Goal: Entertainment & Leisure: Consume media (video, audio)

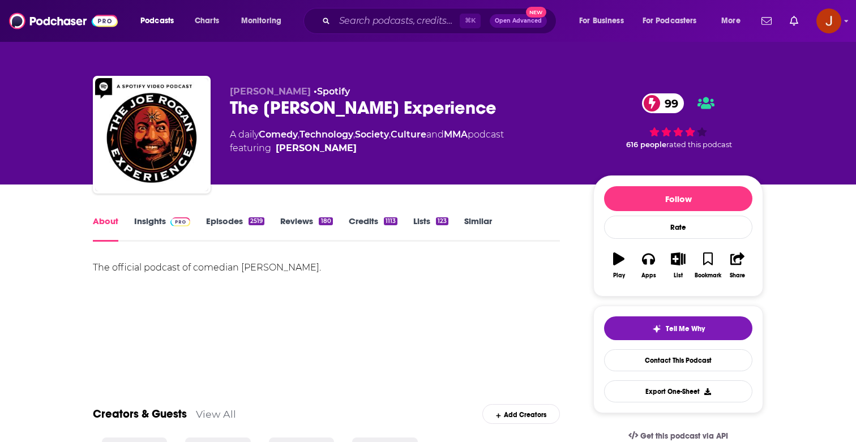
click at [226, 224] on link "Episodes 2519" at bounding box center [235, 229] width 58 height 26
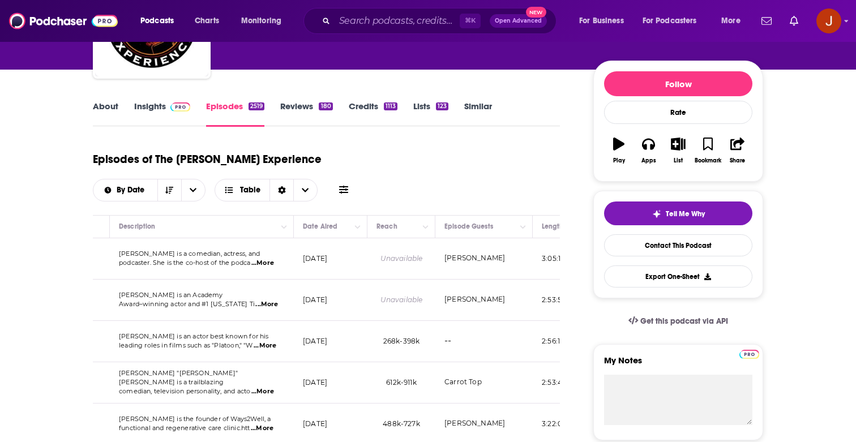
scroll to position [0, 322]
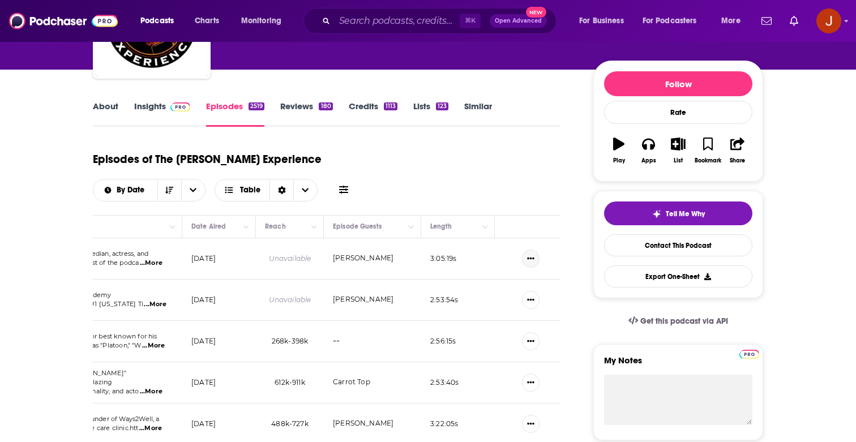
click at [537, 250] on button "Show More Button" at bounding box center [531, 259] width 18 height 18
click at [503, 259] on link "View Episode" at bounding box center [491, 257] width 109 height 21
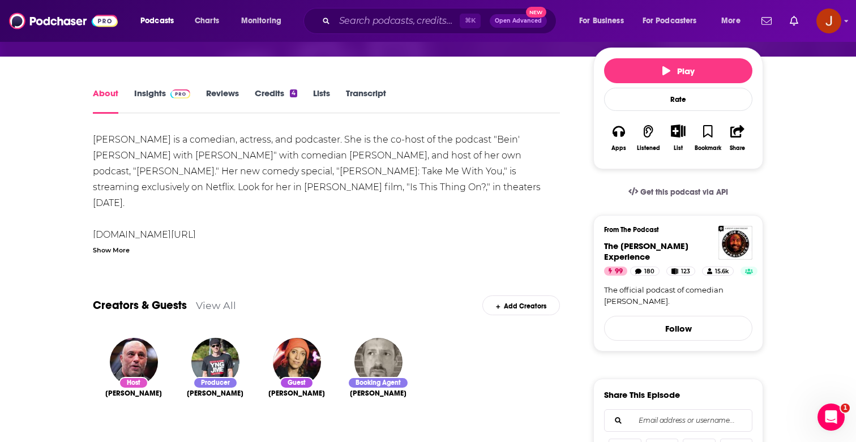
scroll to position [88, 0]
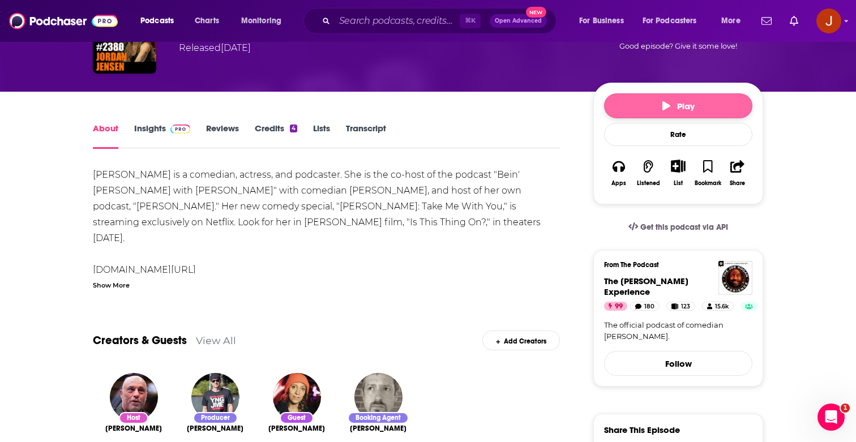
click at [659, 106] on button "Play" at bounding box center [678, 105] width 148 height 25
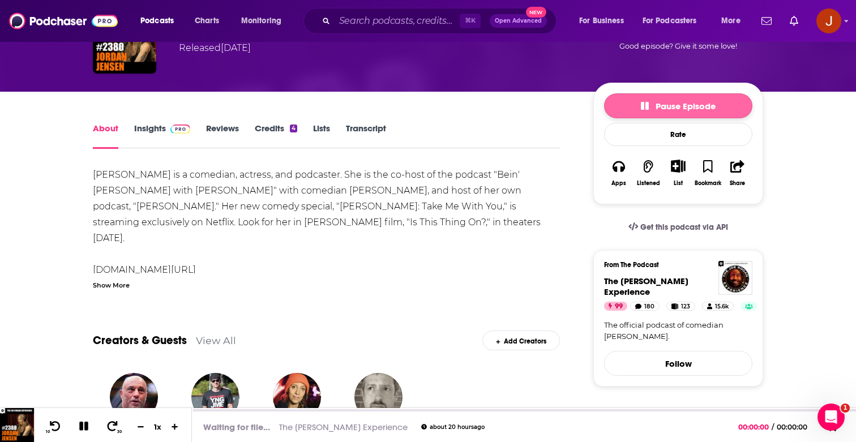
click at [659, 106] on span "Pause Episode" at bounding box center [678, 106] width 75 height 11
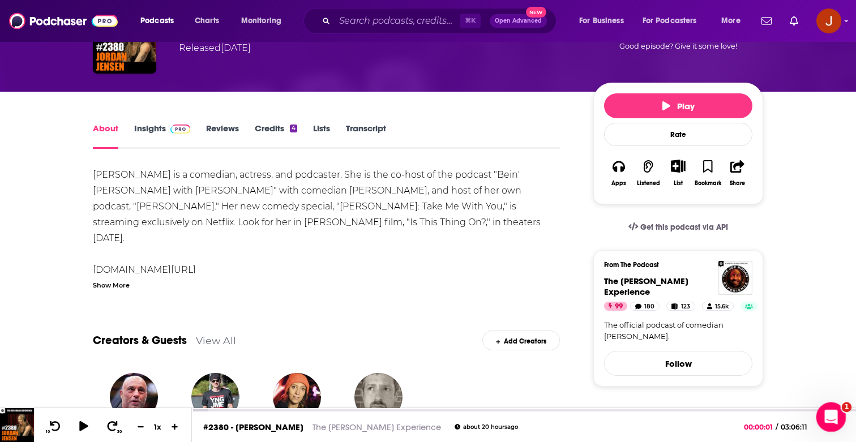
click at [830, 405] on div "Open Intercom Messenger" at bounding box center [829, 415] width 37 height 37
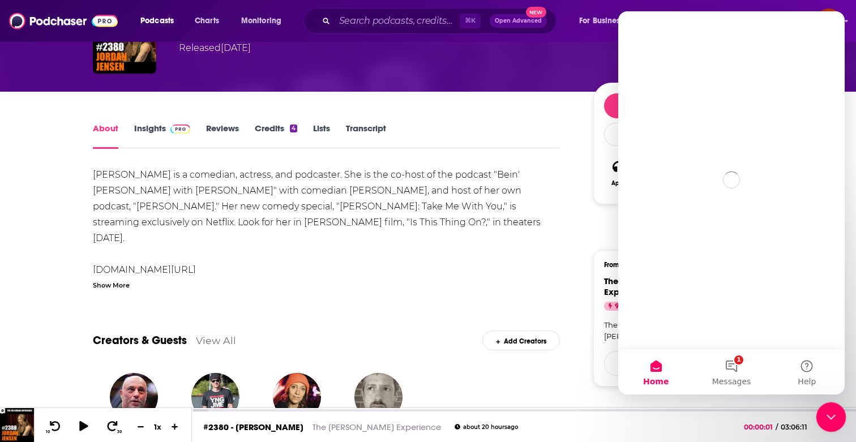
scroll to position [0, 0]
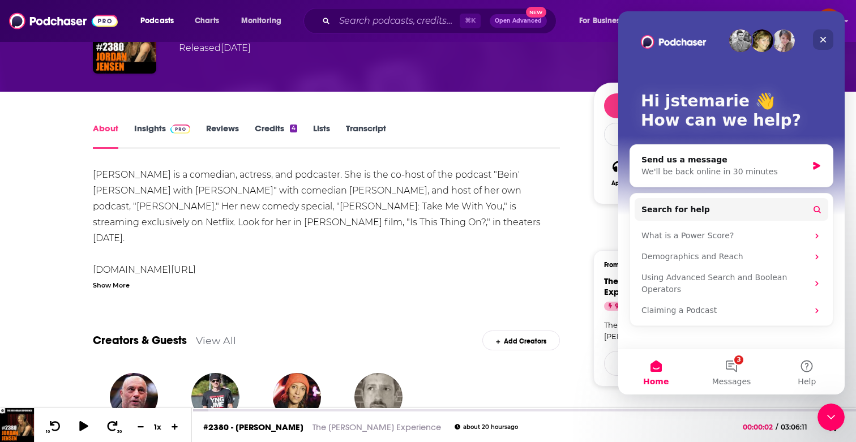
click at [825, 37] on icon "Close" at bounding box center [823, 39] width 9 height 9
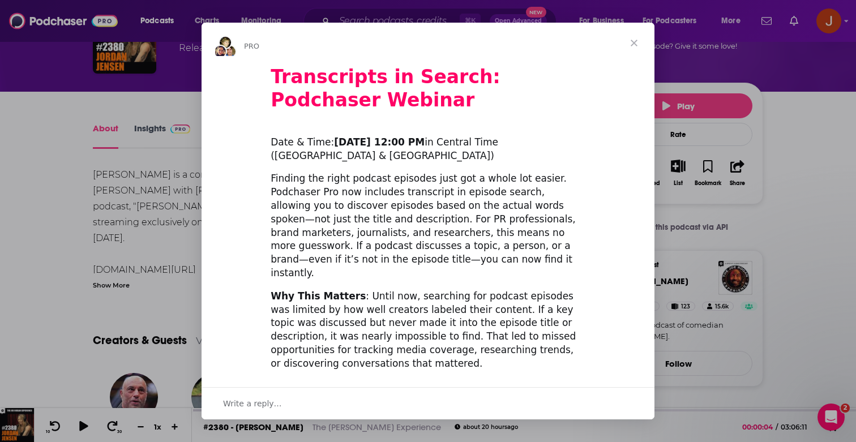
click at [639, 42] on span "Close" at bounding box center [634, 43] width 41 height 41
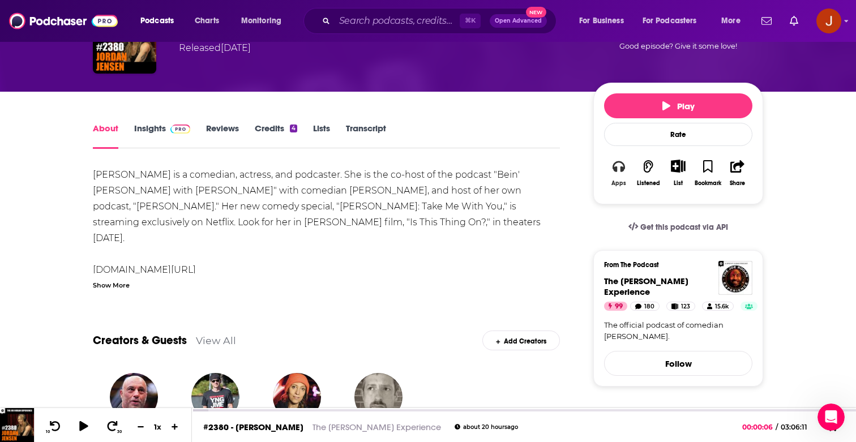
click at [622, 166] on icon "button" at bounding box center [619, 166] width 12 height 12
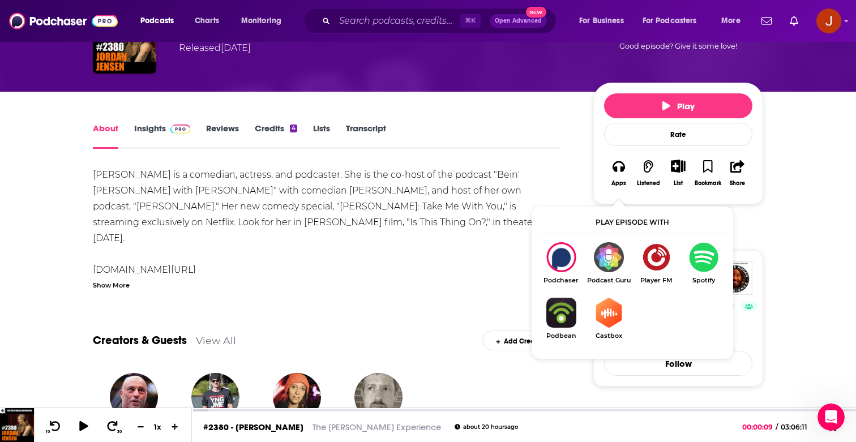
click at [506, 189] on div "[PERSON_NAME] is a comedian, actress, and podcaster. She is the co-host of the …" at bounding box center [326, 381] width 467 height 428
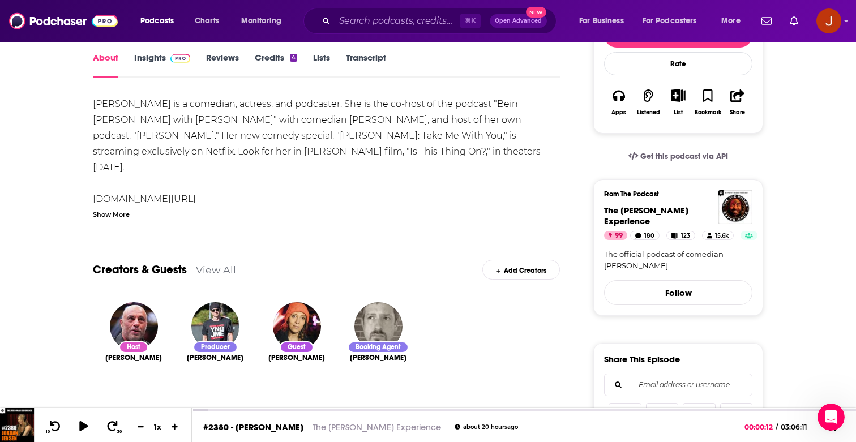
scroll to position [181, 0]
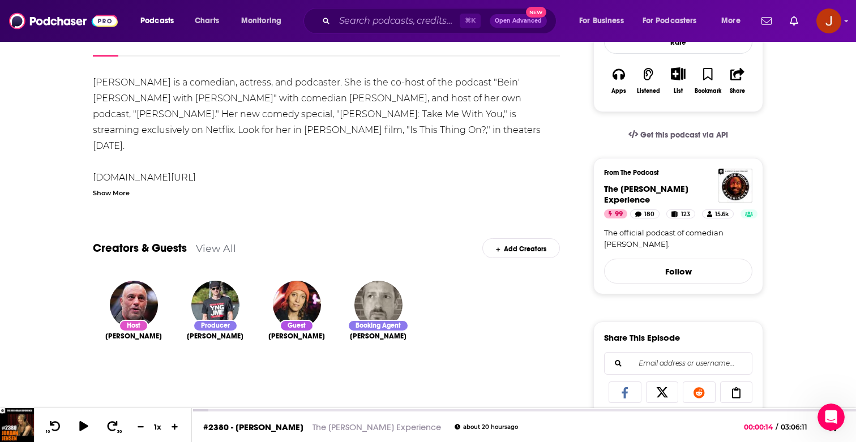
click at [652, 137] on span "Get this podcast via API" at bounding box center [684, 135] width 88 height 10
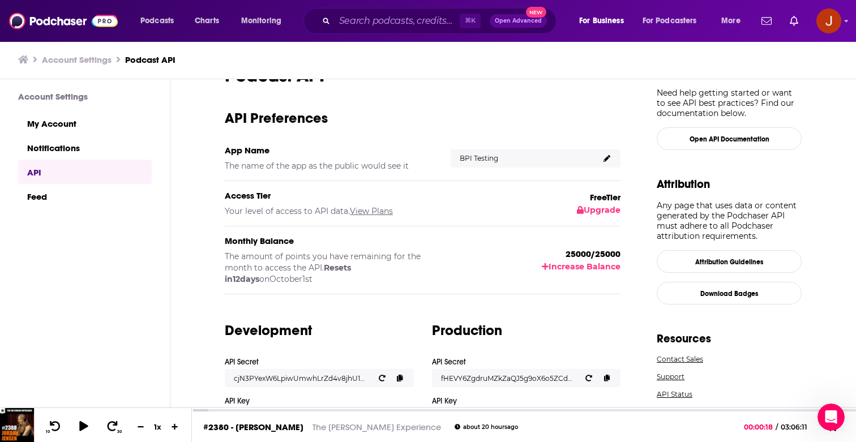
scroll to position [19, 0]
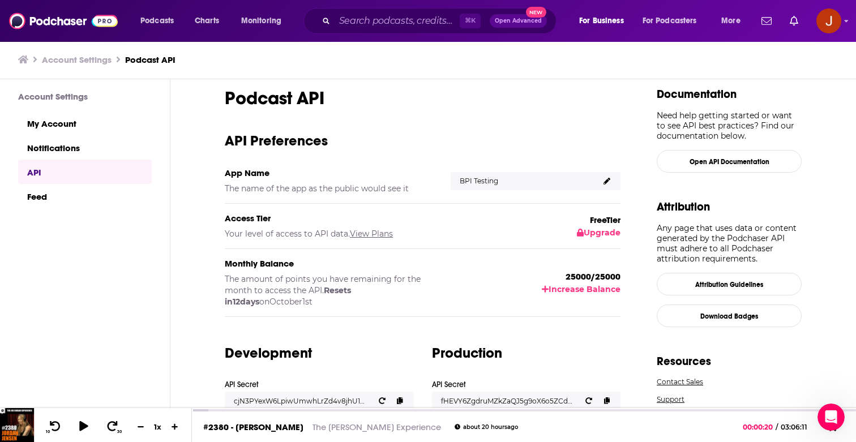
click at [573, 286] on button "Increase Balance" at bounding box center [581, 289] width 79 height 10
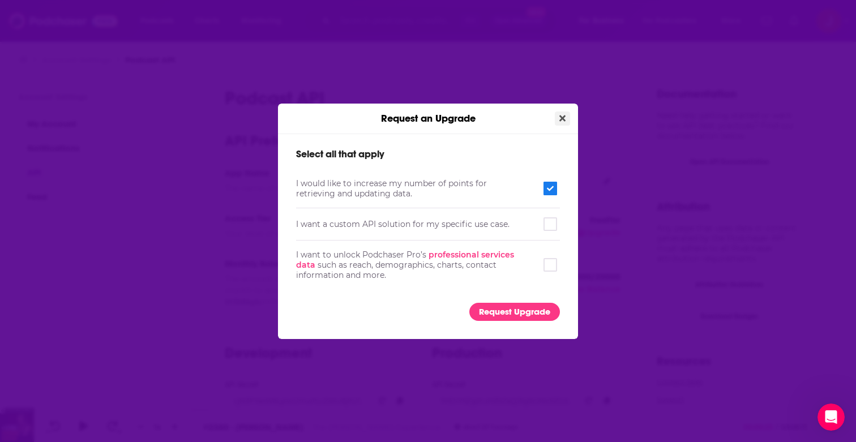
click at [562, 121] on icon "Close" at bounding box center [562, 118] width 6 height 6
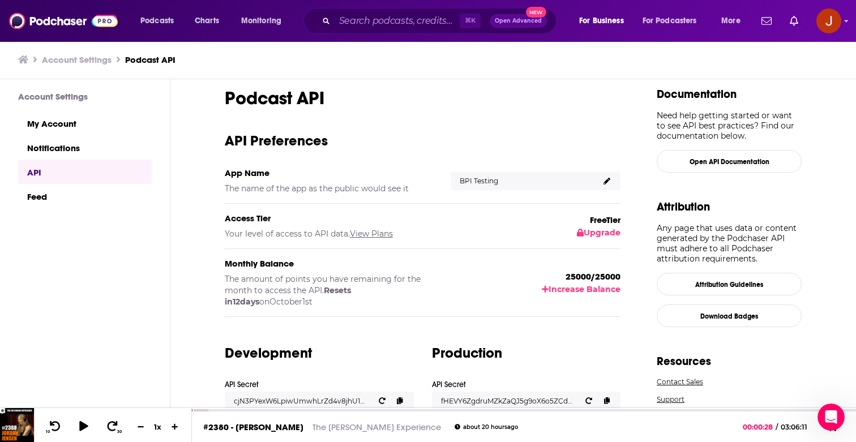
click at [465, 138] on h3 "API Preferences" at bounding box center [423, 141] width 396 height 18
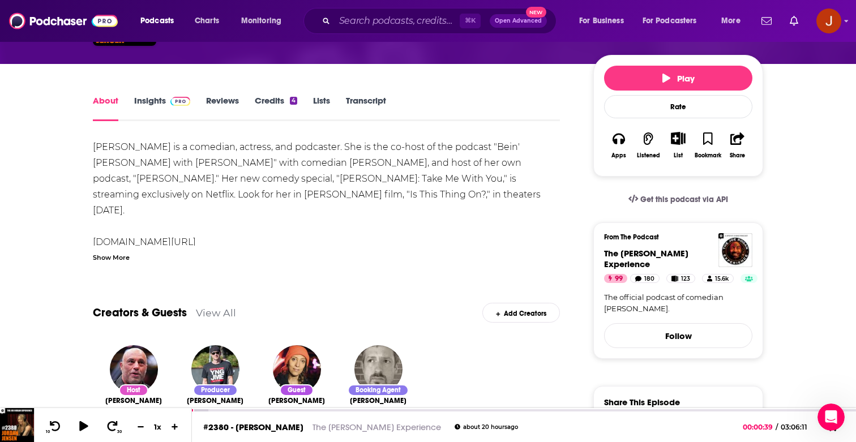
scroll to position [108, 0]
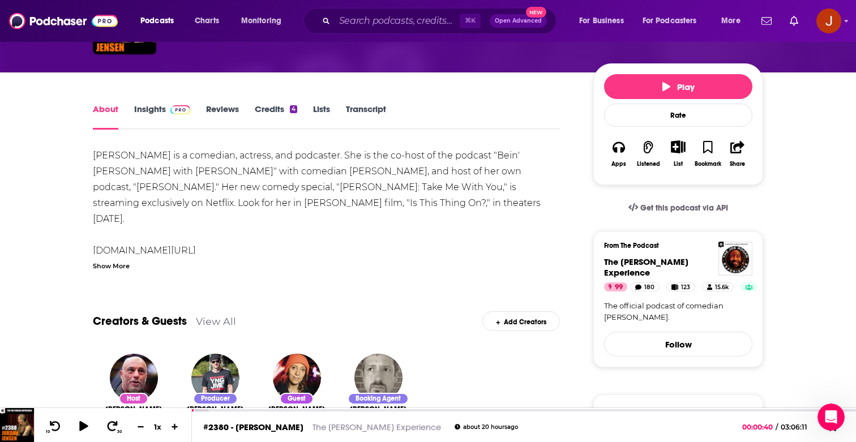
click at [166, 107] on span at bounding box center [178, 109] width 24 height 11
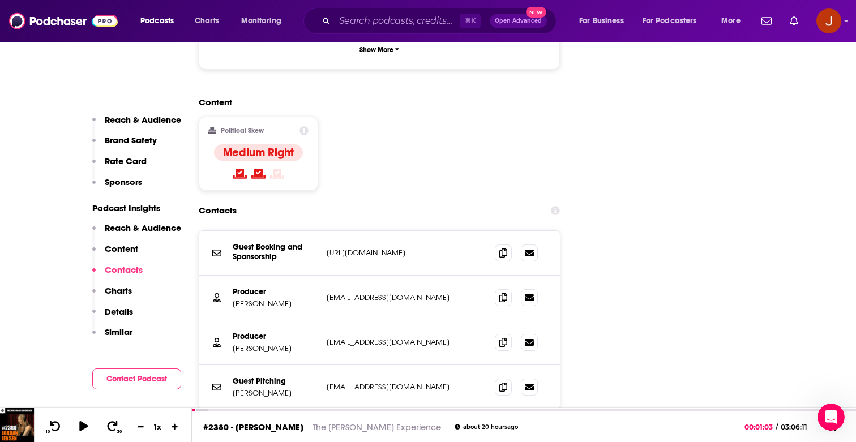
scroll to position [1661, 0]
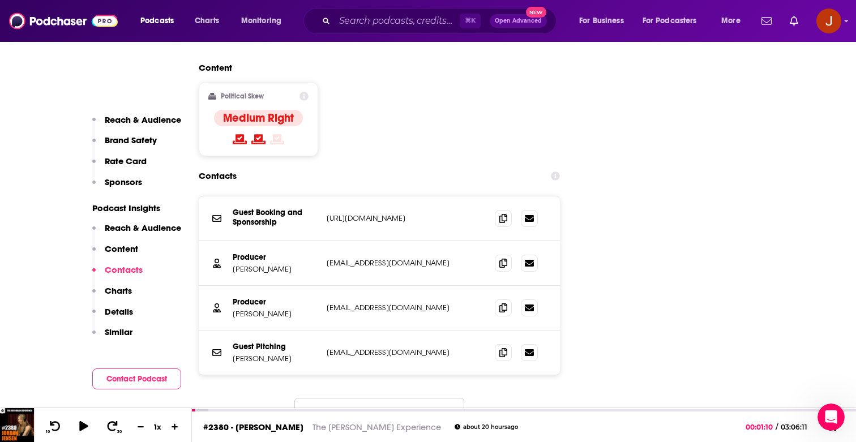
click at [425, 398] on button "That's all there is!" at bounding box center [379, 413] width 170 height 31
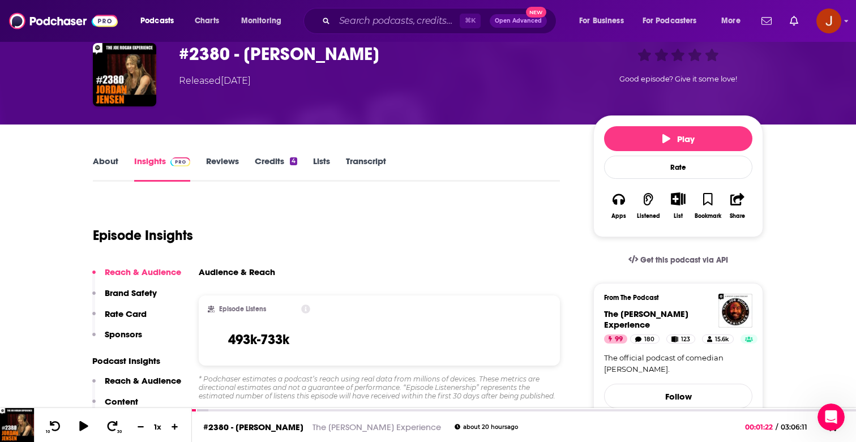
scroll to position [0, 0]
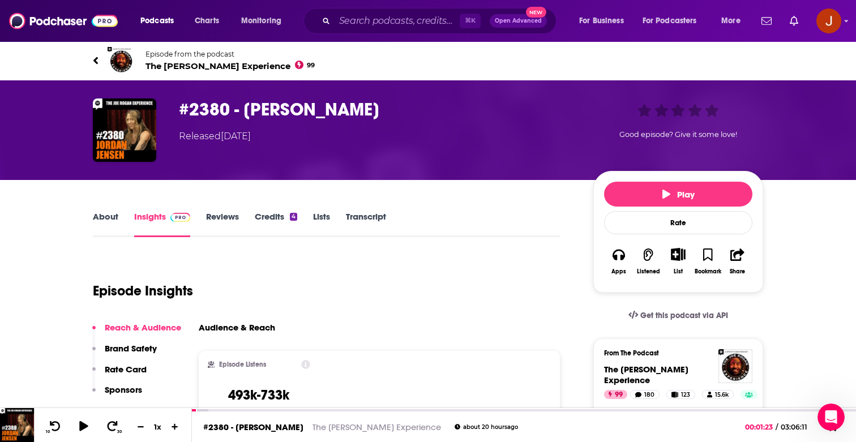
click at [109, 215] on link "About" at bounding box center [105, 224] width 25 height 26
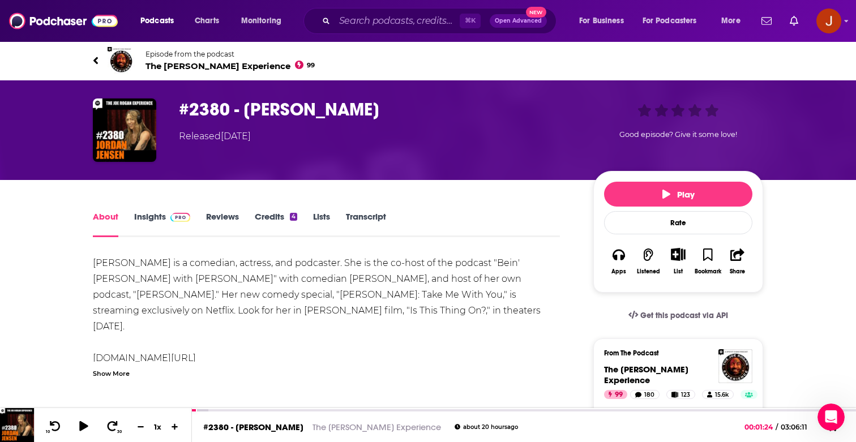
click at [211, 65] on span "The [PERSON_NAME] Experience 99" at bounding box center [229, 66] width 169 height 11
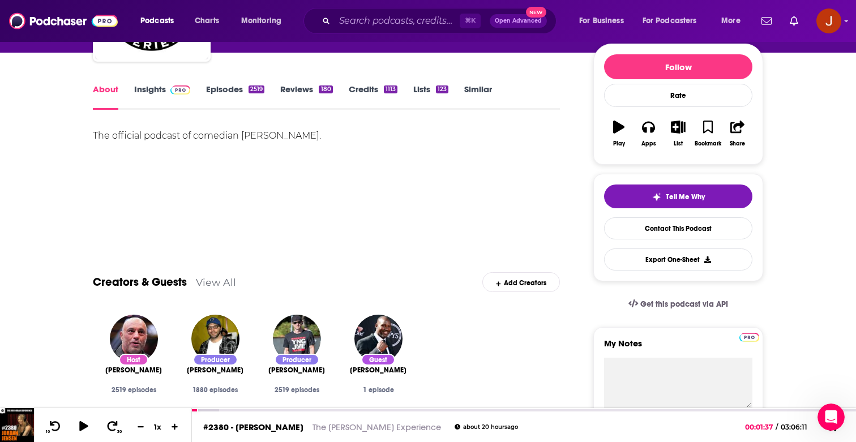
scroll to position [113, 0]
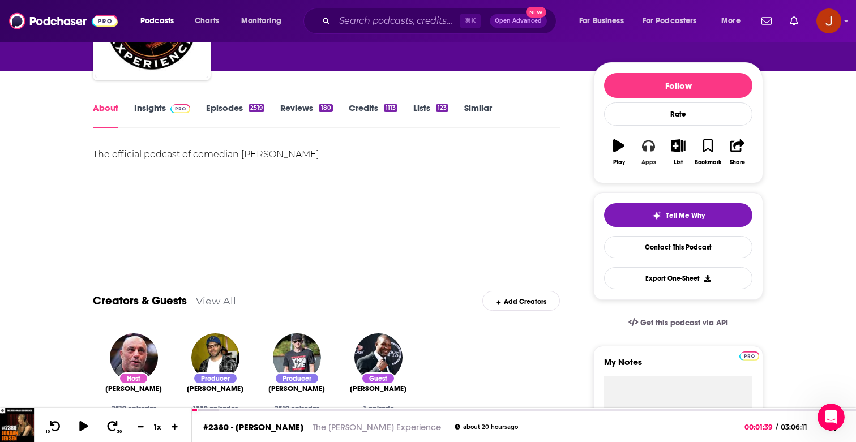
click at [646, 156] on button "Apps" at bounding box center [647, 152] width 29 height 41
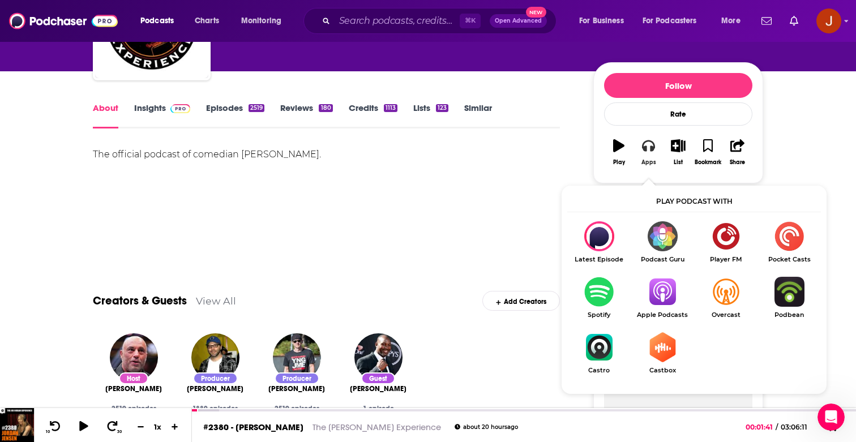
click at [646, 152] on icon "button" at bounding box center [648, 145] width 12 height 12
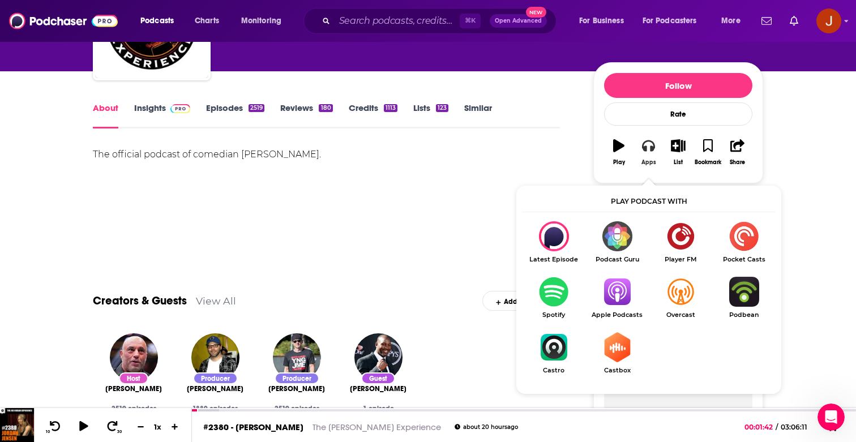
click at [646, 152] on icon "button" at bounding box center [648, 145] width 12 height 12
click at [467, 152] on div "The official podcast of comedian [PERSON_NAME]." at bounding box center [326, 155] width 467 height 16
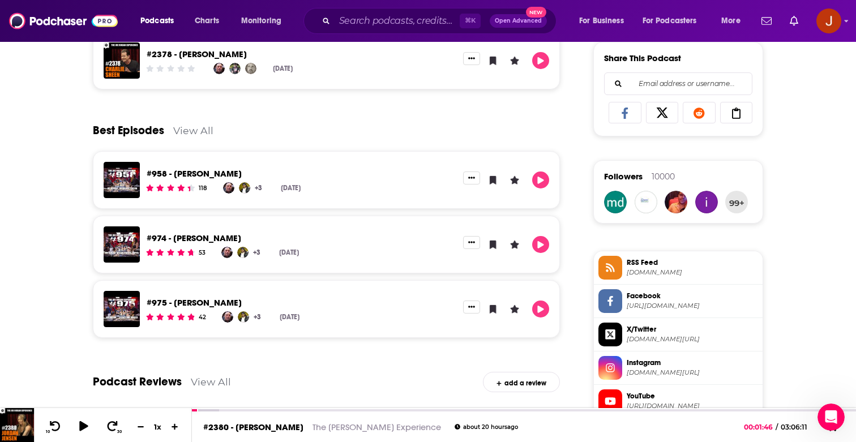
scroll to position [751, 0]
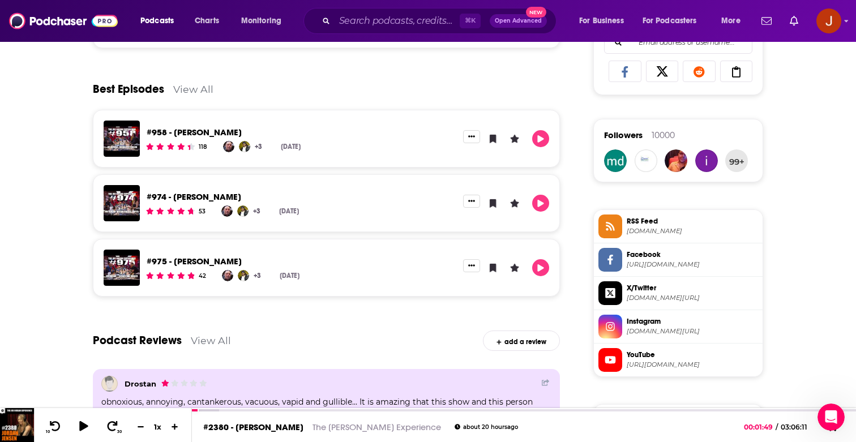
click at [653, 354] on span "YouTube" at bounding box center [692, 355] width 131 height 10
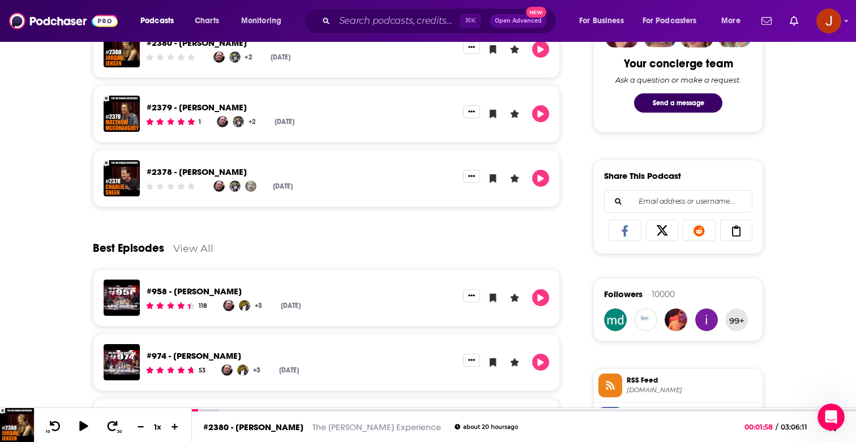
scroll to position [572, 0]
